Goal: Transaction & Acquisition: Subscribe to service/newsletter

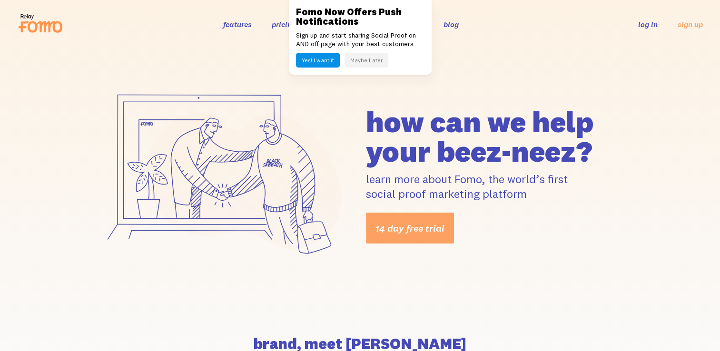
click at [280, 24] on link "pricing" at bounding box center [284, 25] width 24 height 10
click at [373, 65] on button "Maybe Later" at bounding box center [366, 60] width 44 height 15
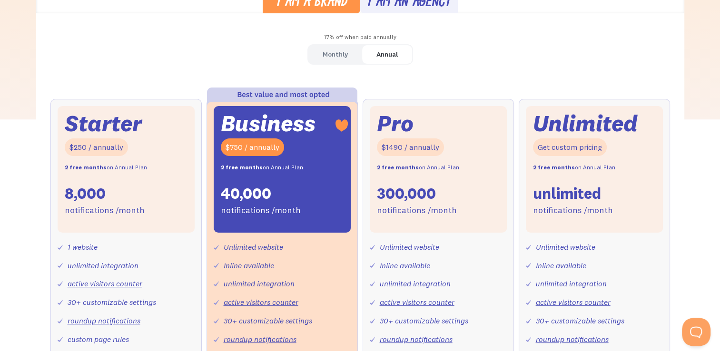
scroll to position [284, 0]
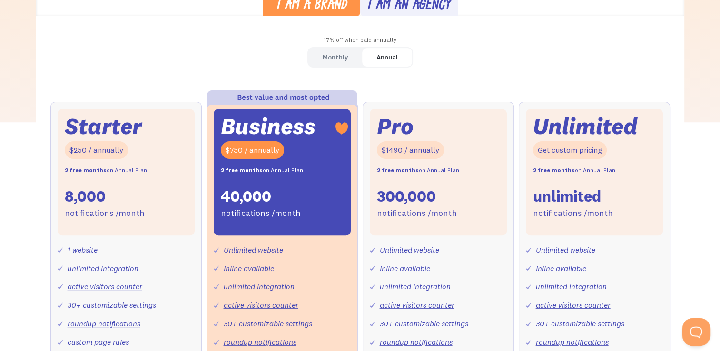
click at [327, 61] on div "Monthly" at bounding box center [335, 57] width 25 height 14
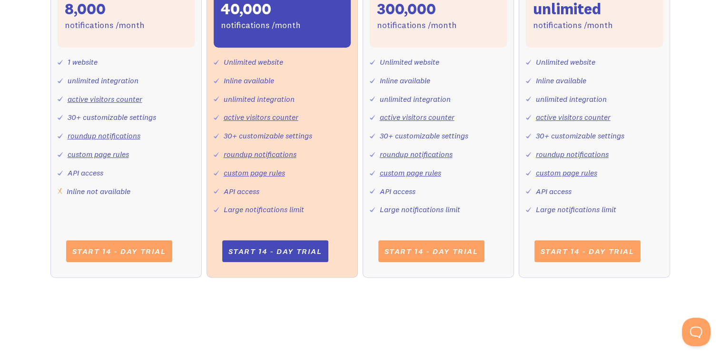
scroll to position [456, 0]
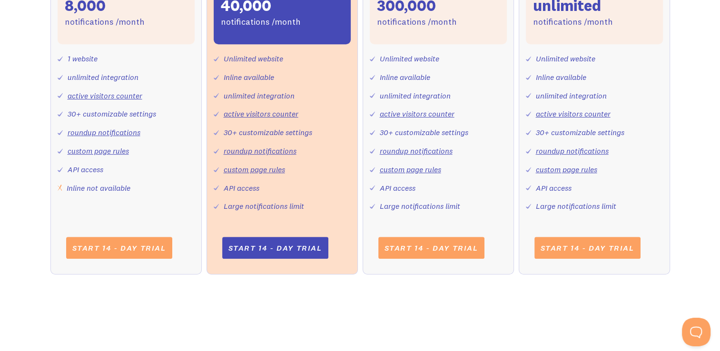
click at [256, 78] on div "Inline available" at bounding box center [249, 77] width 50 height 14
click at [277, 147] on link "roundup notifications" at bounding box center [260, 151] width 73 height 10
